Goal: Transaction & Acquisition: Obtain resource

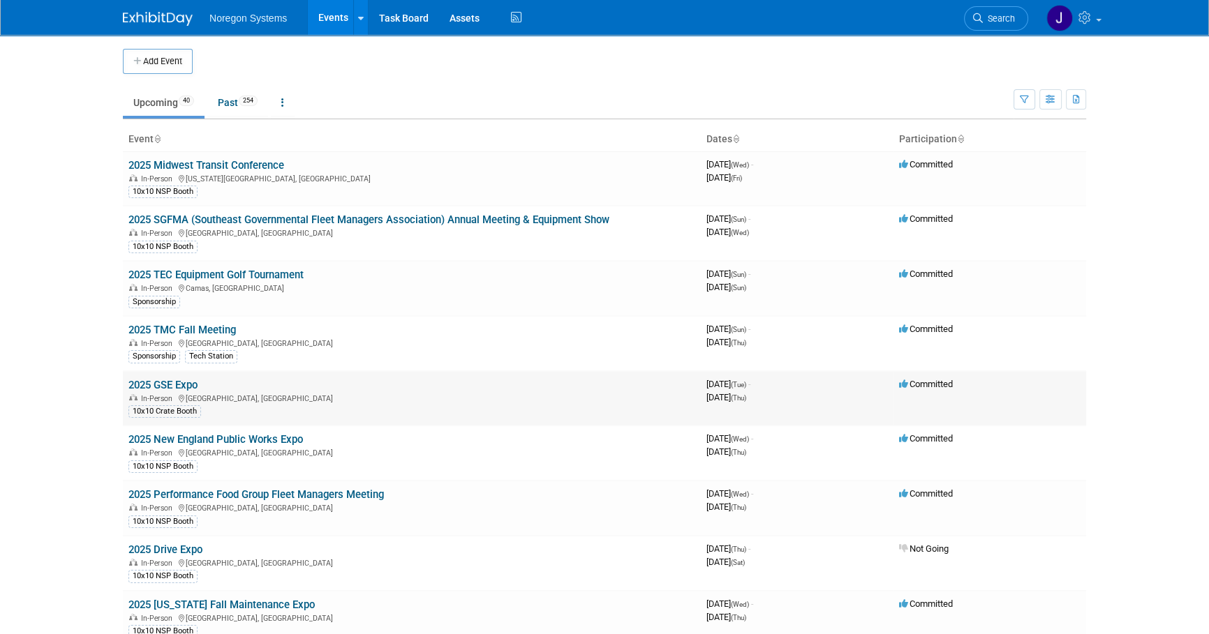
click at [181, 383] on link "2025 GSE Expo" at bounding box center [162, 385] width 69 height 13
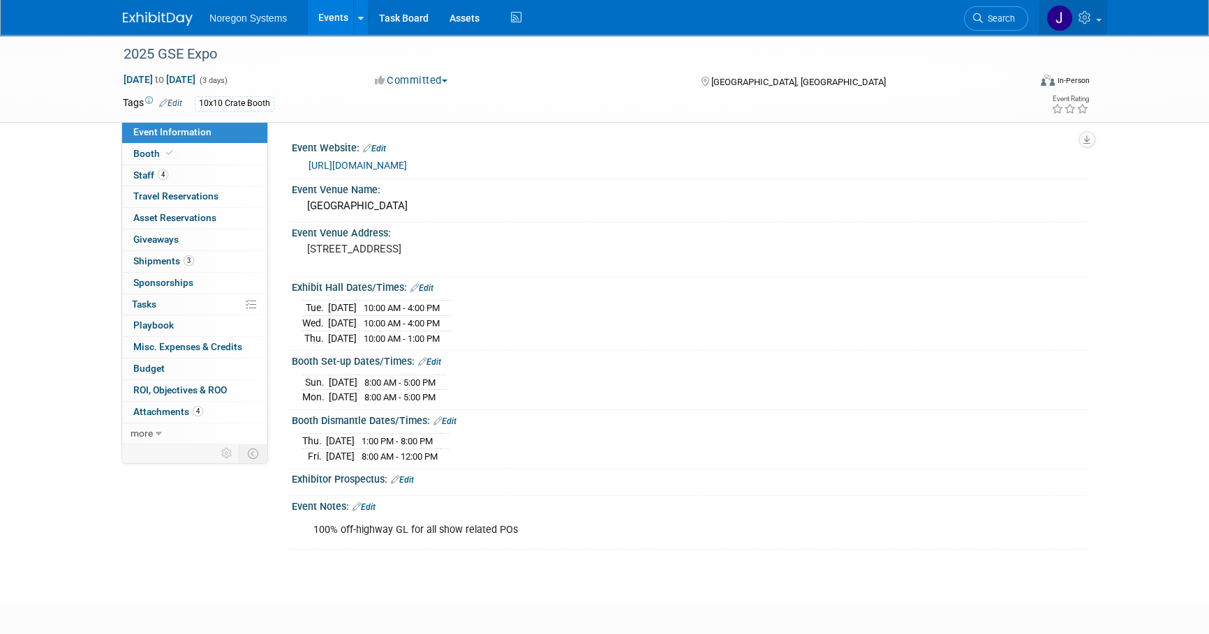
click at [1093, 26] on link at bounding box center [1073, 17] width 68 height 35
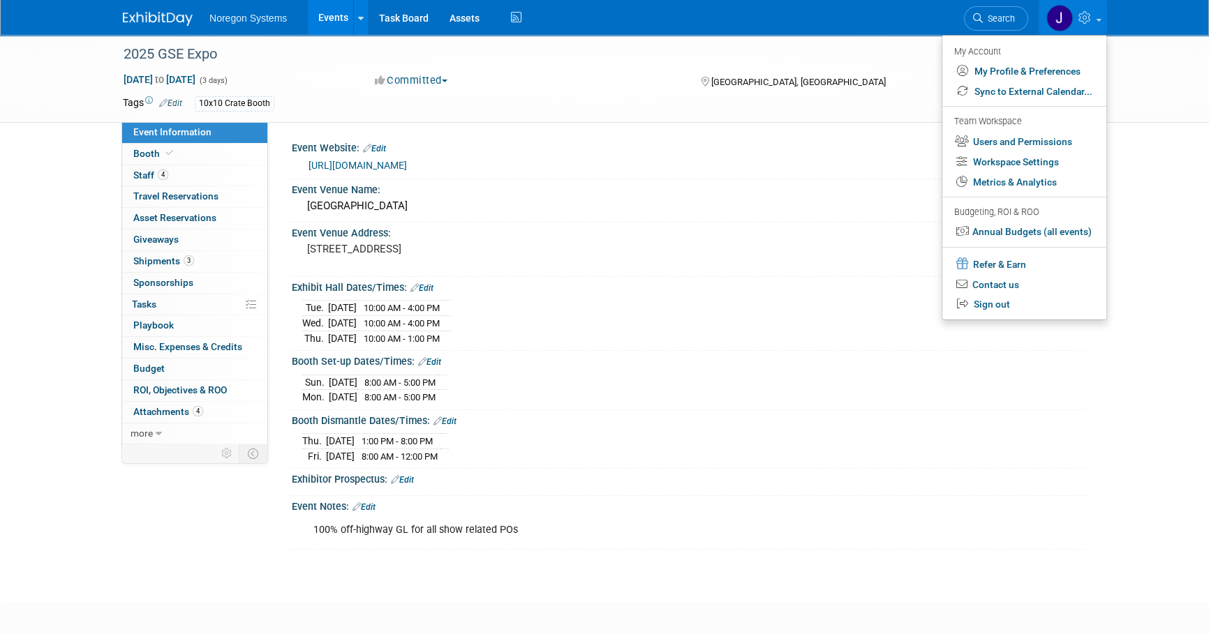
click at [1149, 288] on div "2025 GSE Expo Sep 16, 2025 to Sep 18, 2025 (3 days) Sep 16, 2025 to Sep 18, 202…" at bounding box center [604, 306] width 1209 height 543
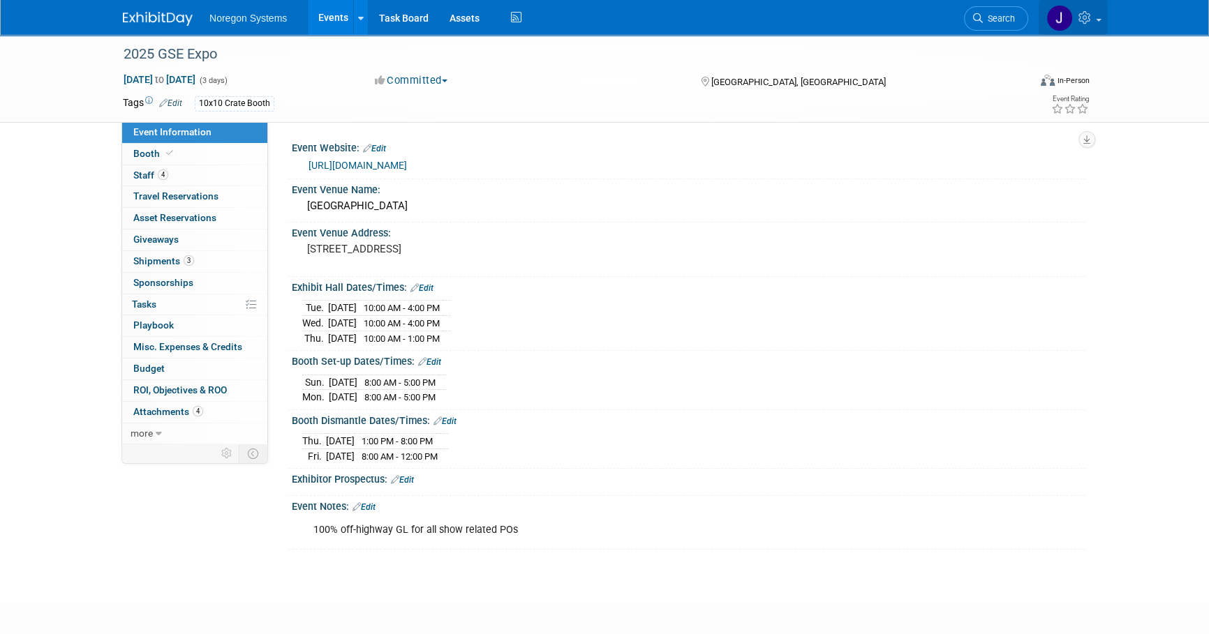
click at [1096, 24] on link at bounding box center [1073, 17] width 68 height 35
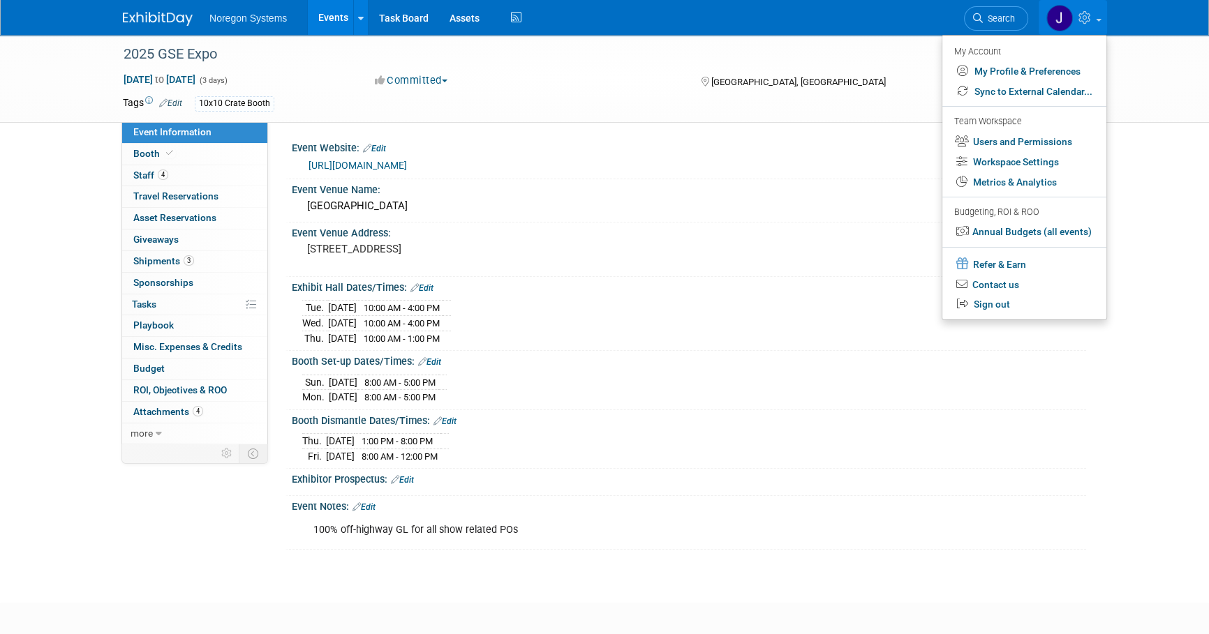
drag, startPoint x: 1101, startPoint y: 410, endPoint x: 1094, endPoint y: 359, distance: 50.7
click at [1101, 409] on div "2025 GSE Expo Sep 16, 2025 to Sep 18, 2025 (3 days) Sep 16, 2025 to Sep 18, 202…" at bounding box center [604, 306] width 1209 height 543
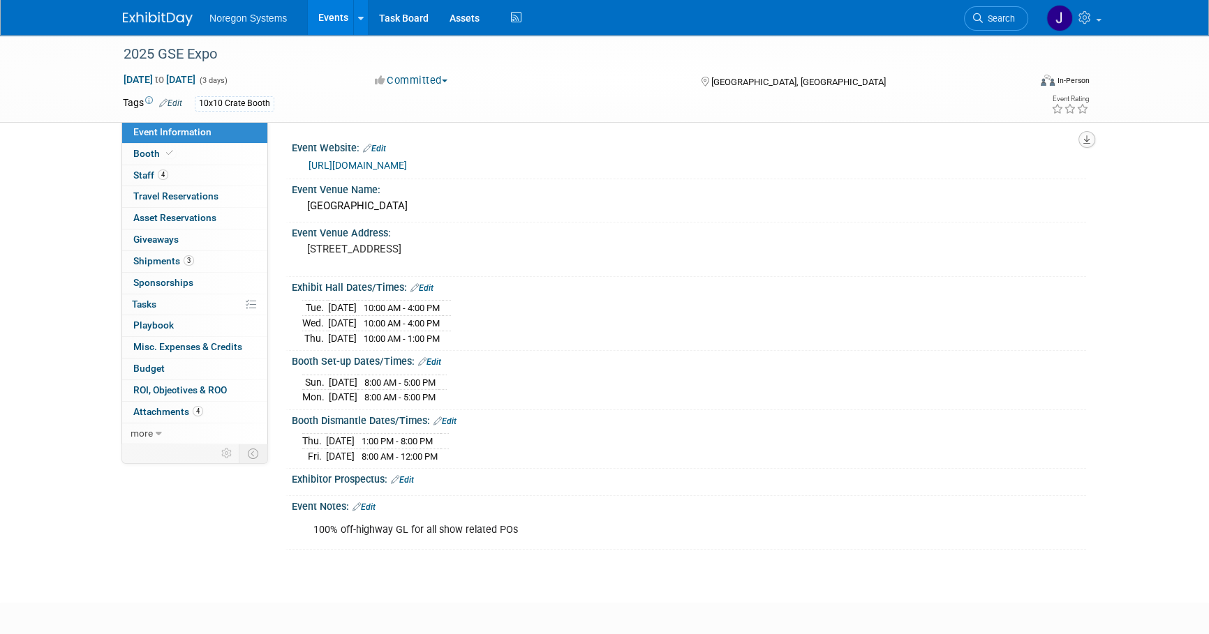
click at [1085, 140] on icon "button" at bounding box center [1086, 139] width 7 height 9
click at [1052, 181] on link "Export tab to PDF" at bounding box center [1025, 180] width 117 height 20
click at [216, 58] on div "2025 GSE Expo" at bounding box center [563, 54] width 889 height 25
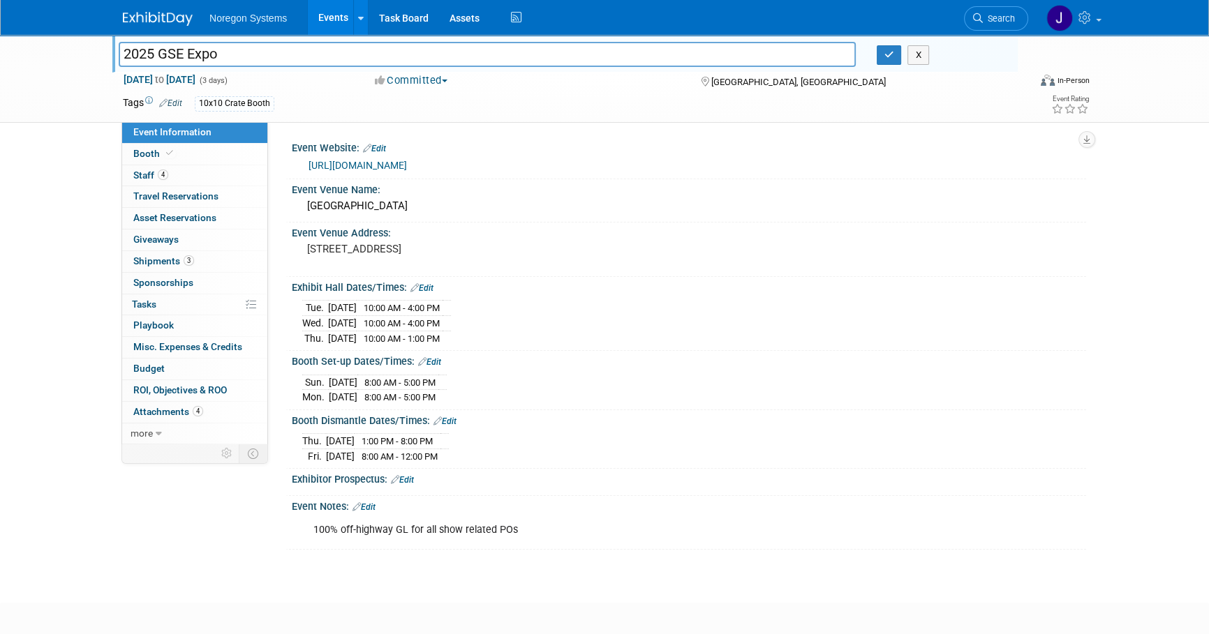
drag, startPoint x: 216, startPoint y: 58, endPoint x: 96, endPoint y: 55, distance: 120.1
click at [96, 55] on div "2025 GSE Expo 2025 GSE Expo X Sep 16, 2025 to Sep 18, 2025 (3 days) Sep 16, 202…" at bounding box center [604, 79] width 1209 height 88
click at [882, 61] on button "button" at bounding box center [889, 55] width 25 height 20
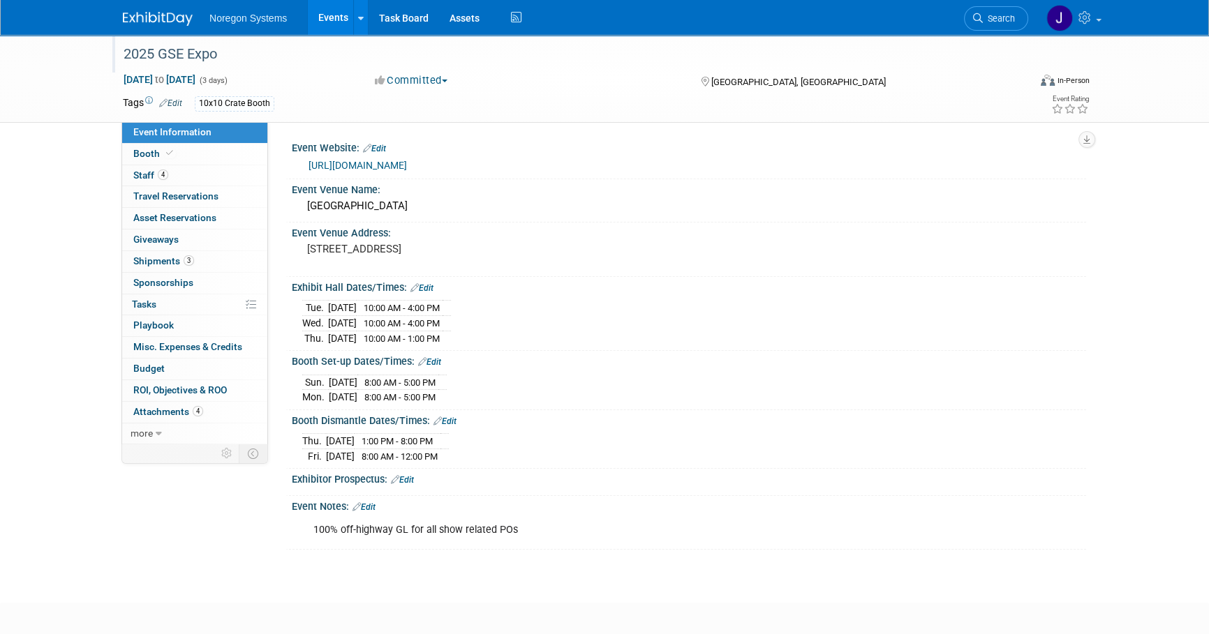
click at [138, 15] on img at bounding box center [158, 19] width 70 height 14
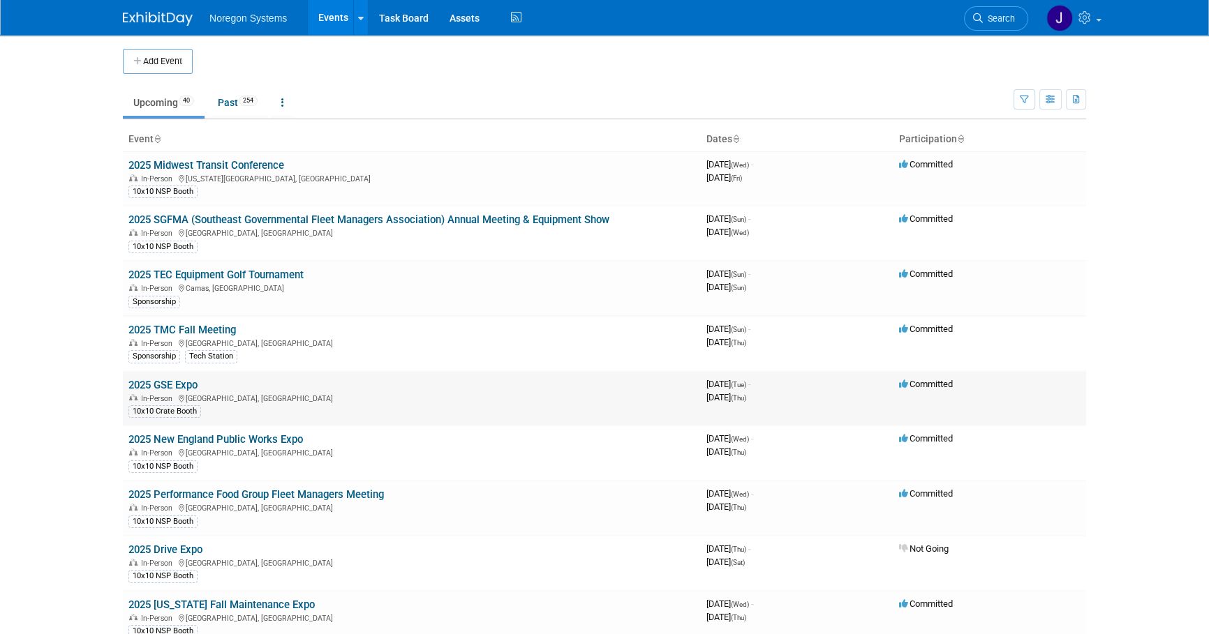
click at [186, 381] on link "2025 GSE Expo" at bounding box center [162, 385] width 69 height 13
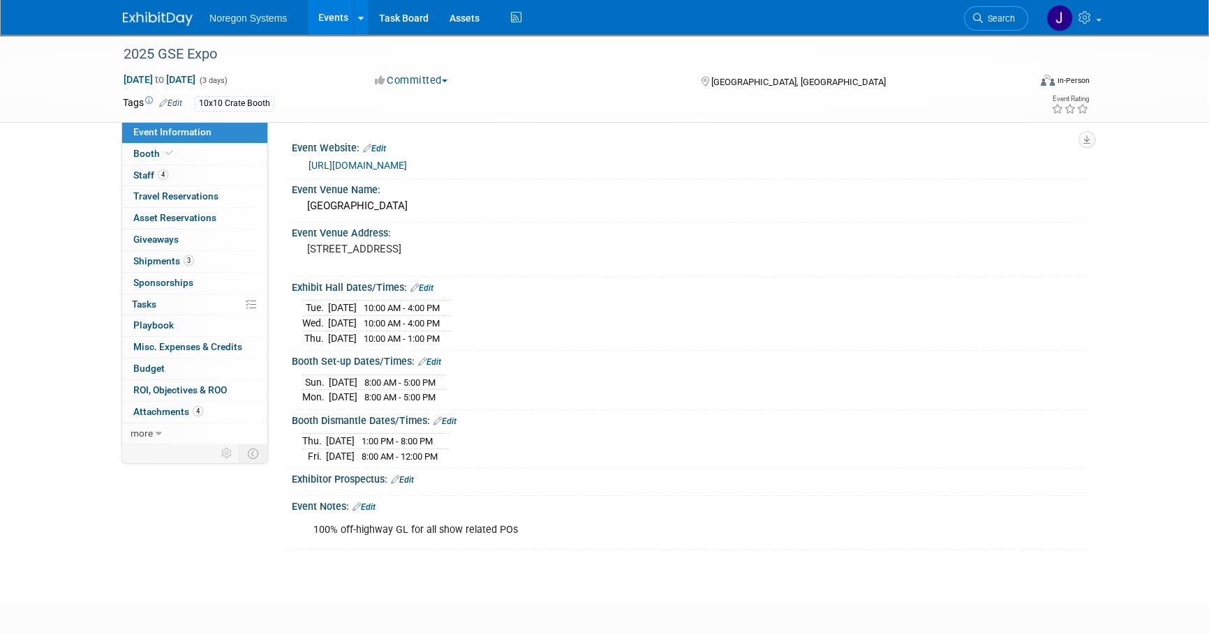
click at [151, 445] on td at bounding box center [168, 454] width 93 height 18
click at [153, 436] on link "more" at bounding box center [194, 434] width 145 height 21
click at [230, 450] on span "Event Binder (.pdf export)" at bounding box center [189, 454] width 112 height 11
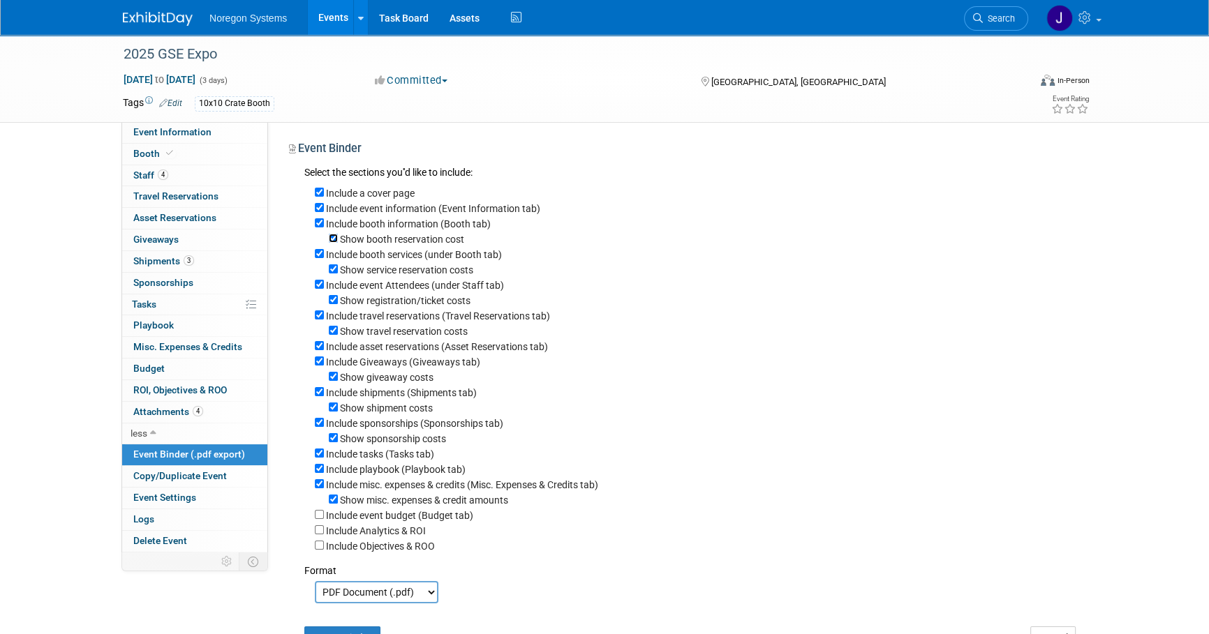
click at [329, 237] on input "Show booth reservation cost" at bounding box center [333, 238] width 9 height 9
click at [329, 239] on input "Show booth reservation cost" at bounding box center [333, 238] width 9 height 9
checkbox input "true"
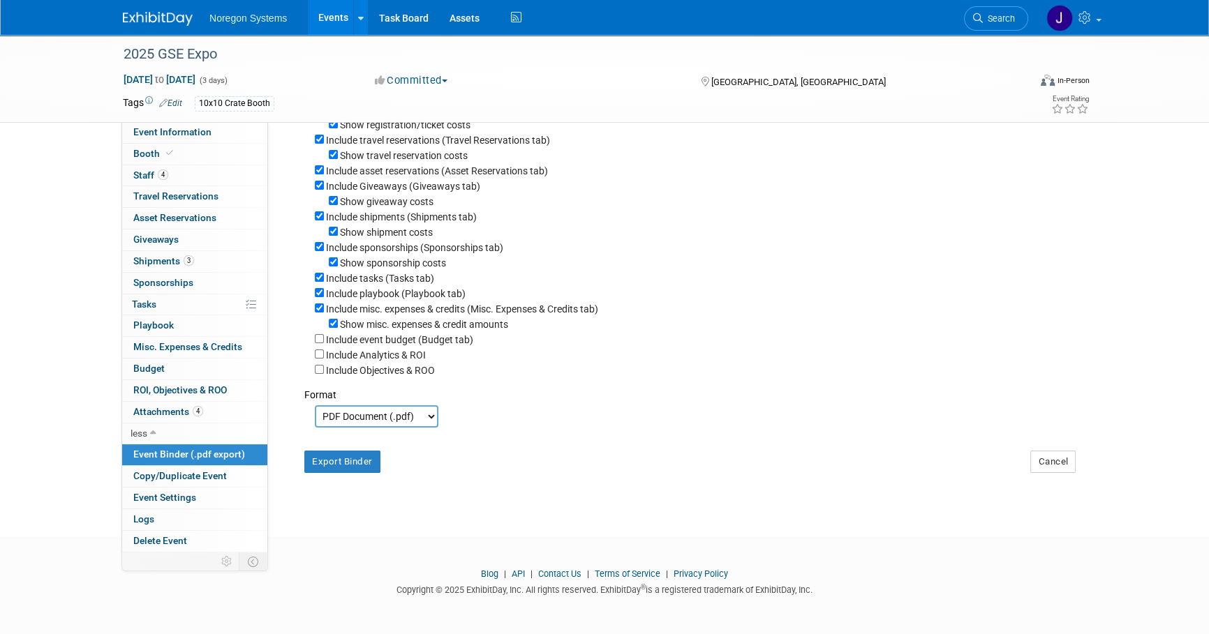
scroll to position [183, 0]
click at [355, 461] on button "Export Binder" at bounding box center [342, 462] width 76 height 22
click at [909, 397] on div "Format" at bounding box center [689, 390] width 771 height 24
click at [218, 157] on link "Booth" at bounding box center [194, 154] width 145 height 21
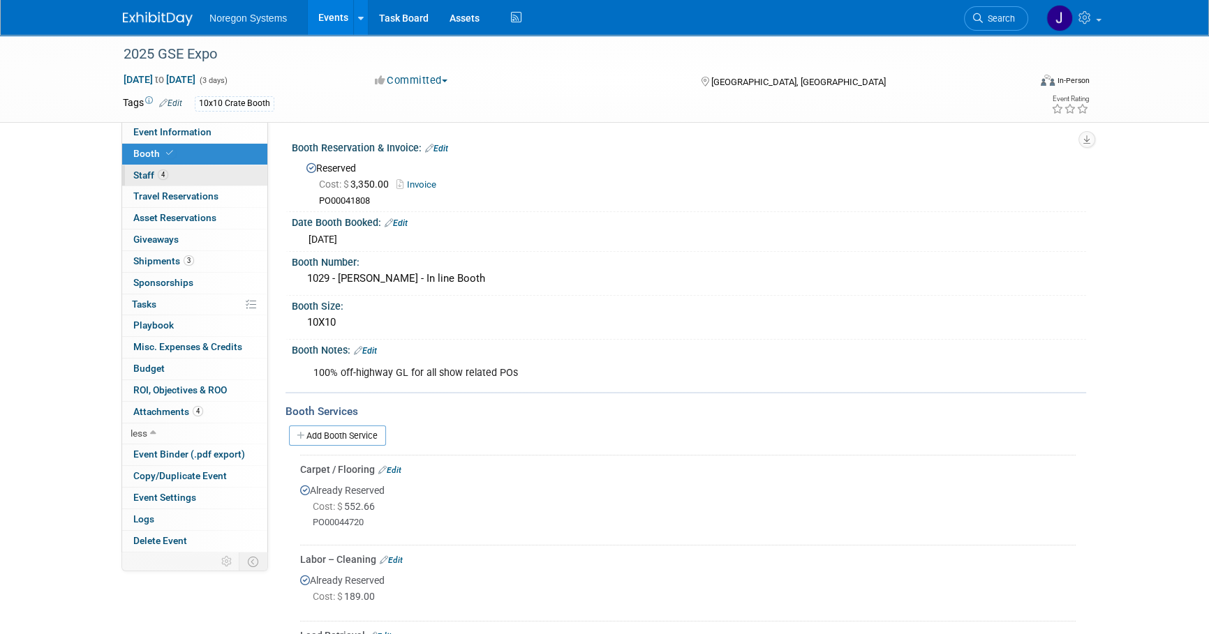
click at [173, 174] on link "4 Staff 4" at bounding box center [194, 175] width 145 height 21
